Goal: Task Accomplishment & Management: Manage account settings

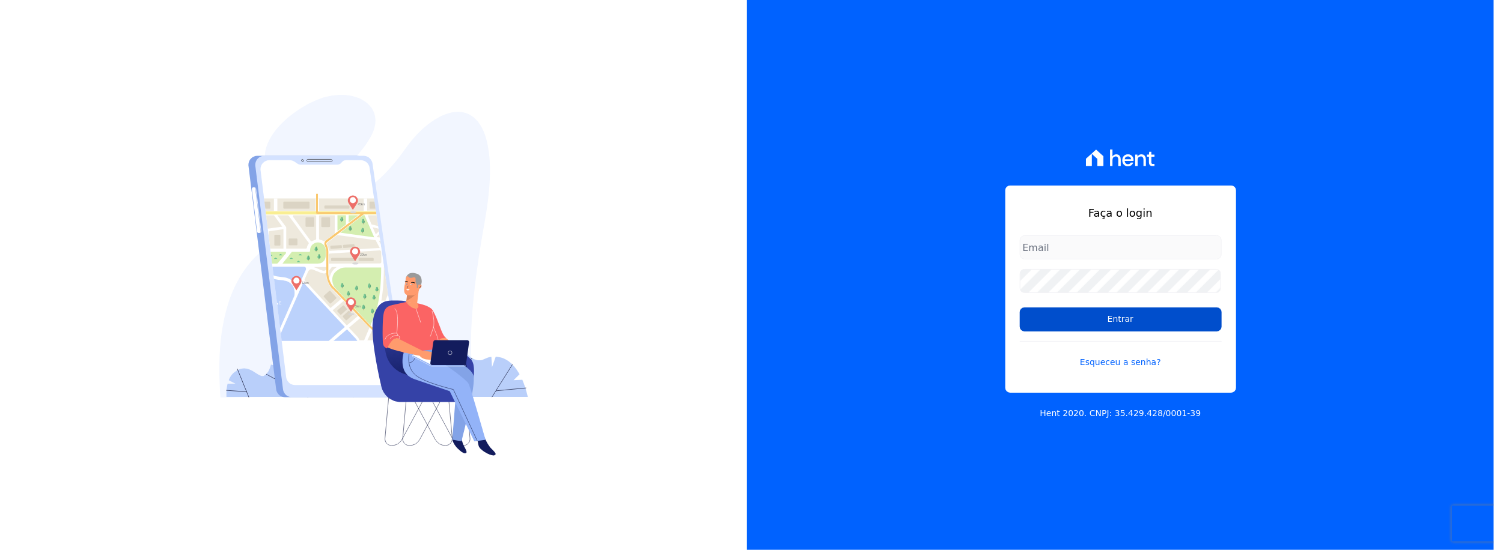
click at [1065, 320] on input "Entrar" at bounding box center [1121, 320] width 202 height 24
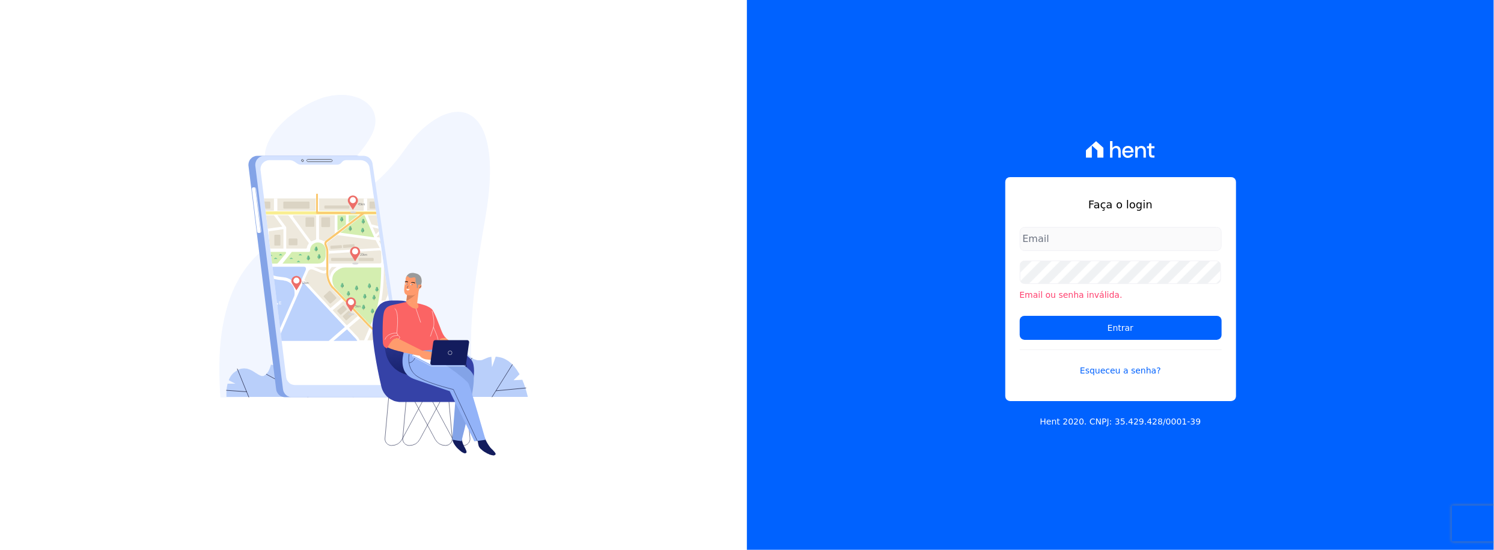
click at [1102, 246] on input "email" at bounding box center [1121, 239] width 202 height 24
type input "rafael.souza@quattroconstrutora.com.br"
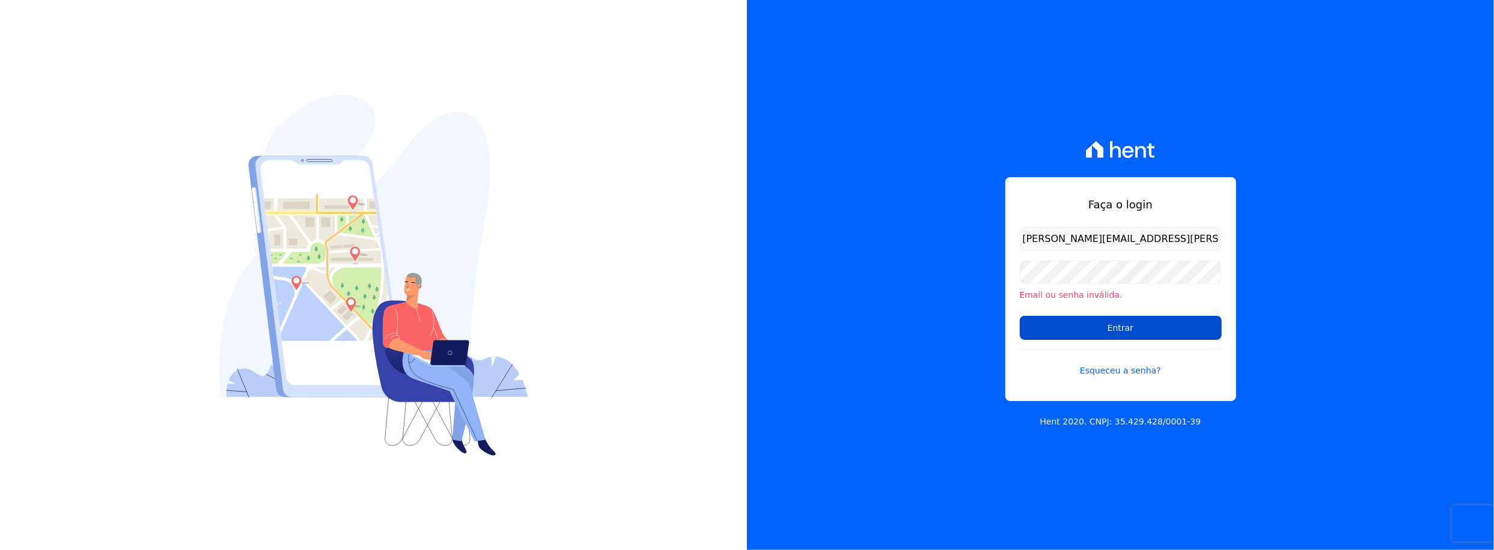
click at [1106, 324] on input "Entrar" at bounding box center [1121, 328] width 202 height 24
